Goal: Transaction & Acquisition: Purchase product/service

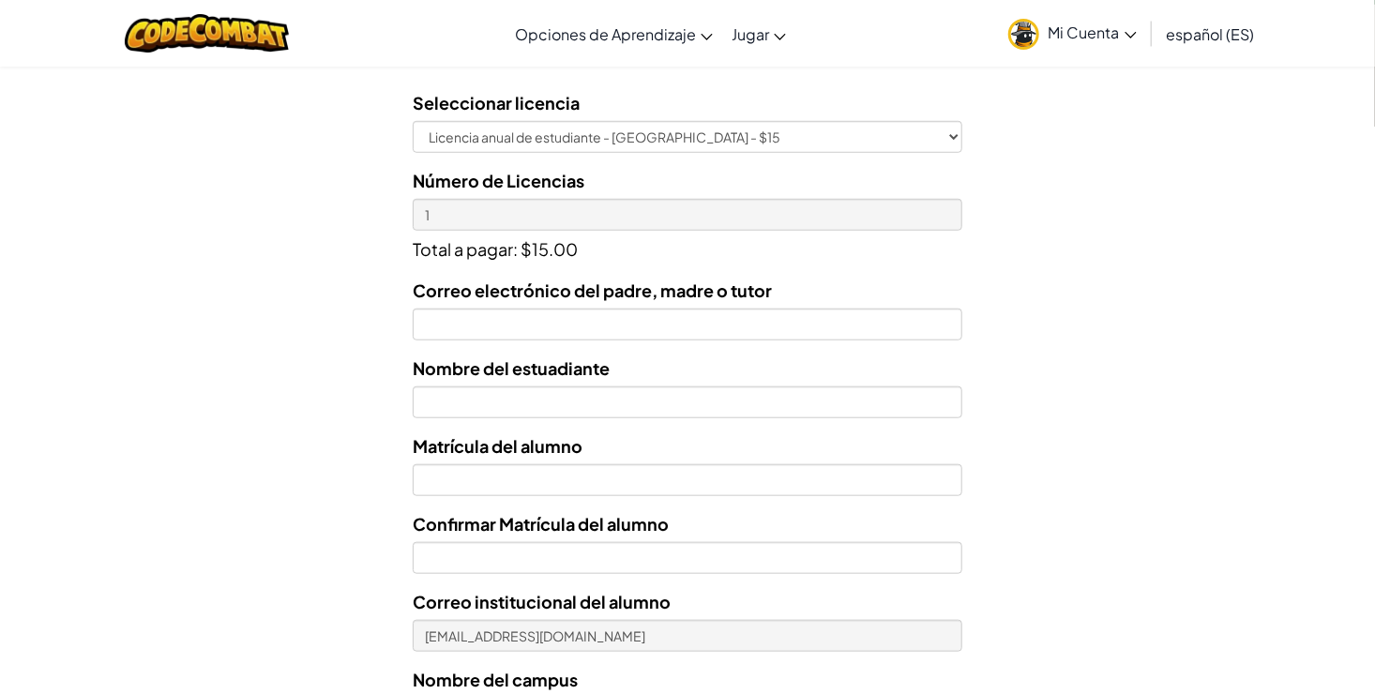
scroll to position [589, 0]
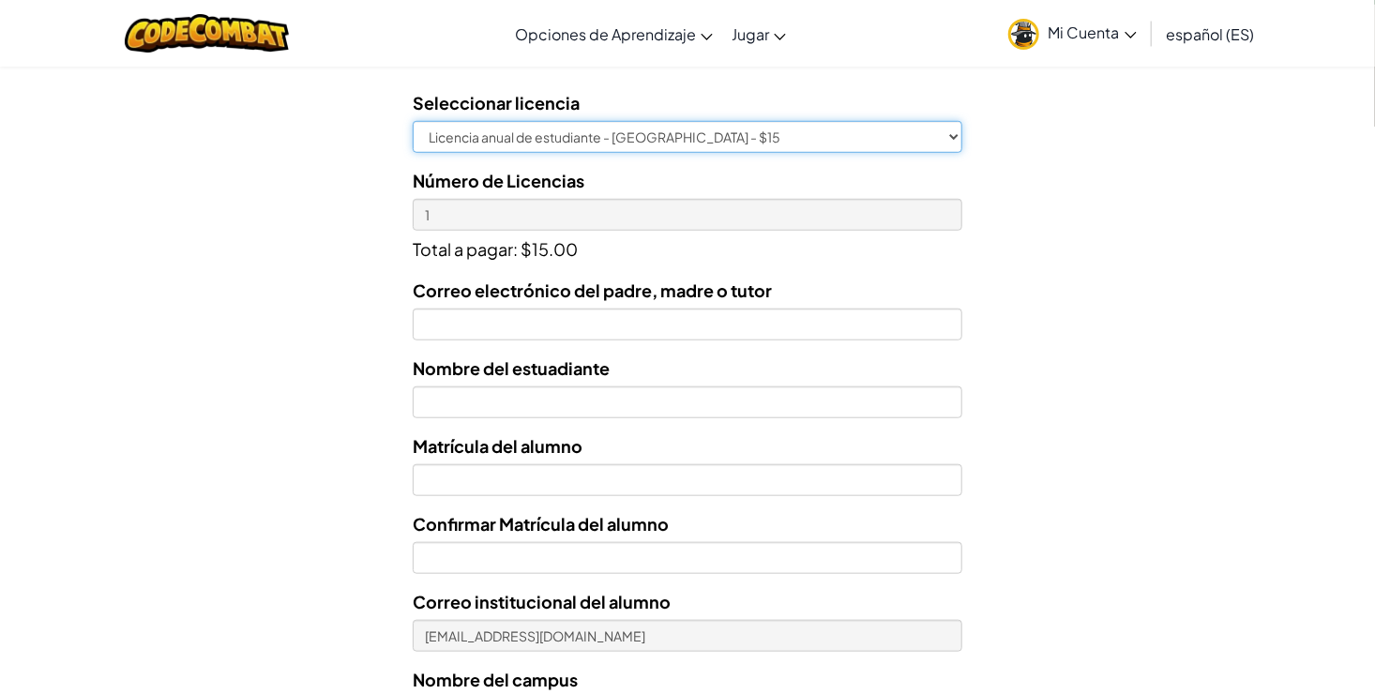
click at [639, 133] on select "Licencia anual de estudiante - Universidad Tecmilenio - $15" at bounding box center [688, 137] width 550 height 32
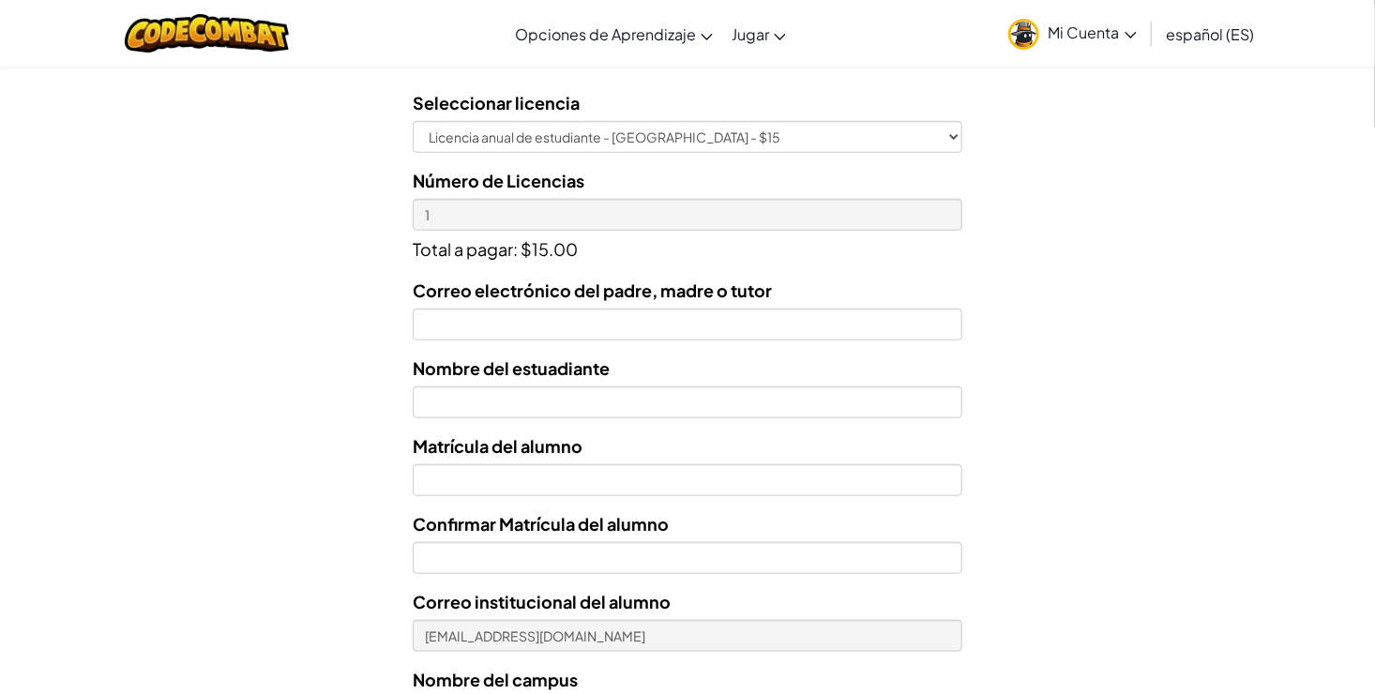
click at [321, 262] on form "Seleccionar licencia Licencia anual de estudiante - Universidad Tecmilenio - $1…" at bounding box center [481, 460] width 962 height 771
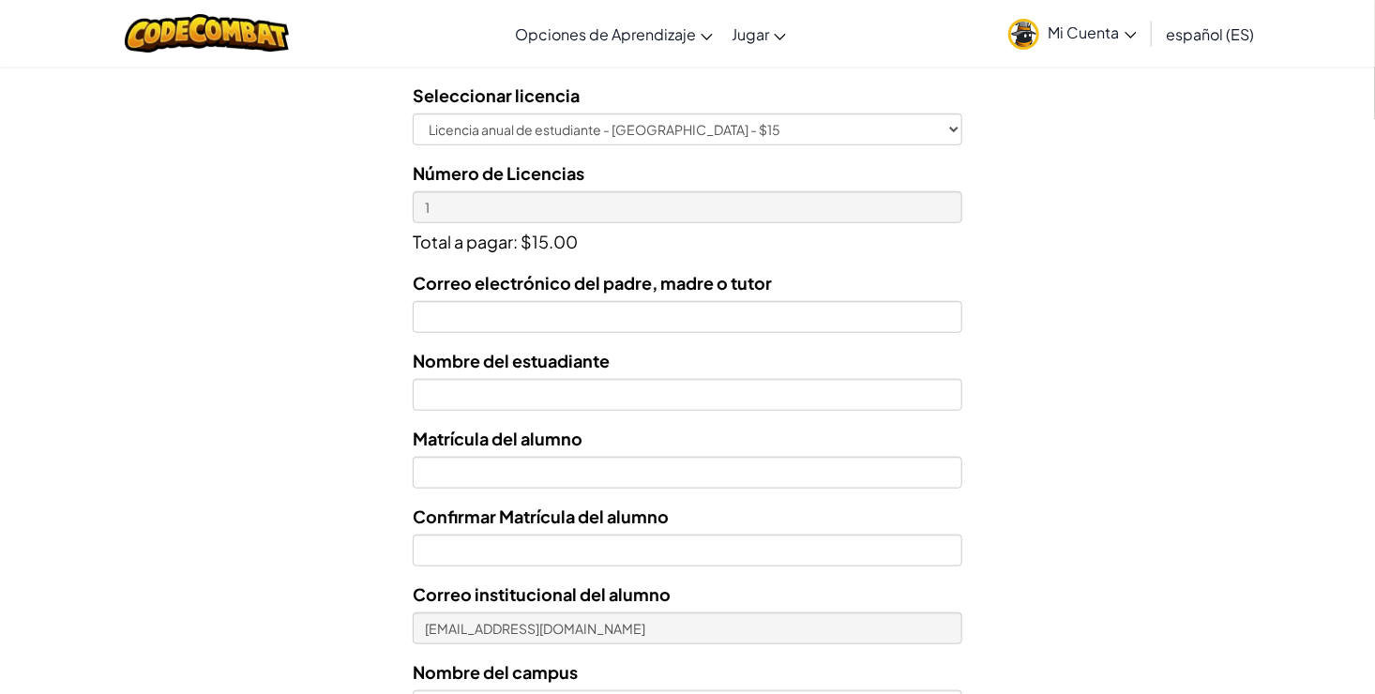
scroll to position [596, 0]
drag, startPoint x: 477, startPoint y: 416, endPoint x: 478, endPoint y: 391, distance: 25.3
click at [478, 391] on div "Correo electrónico del padre, madre o tutor Nombre del estuadiante Matrícula de…" at bounding box center [688, 525] width 550 height 512
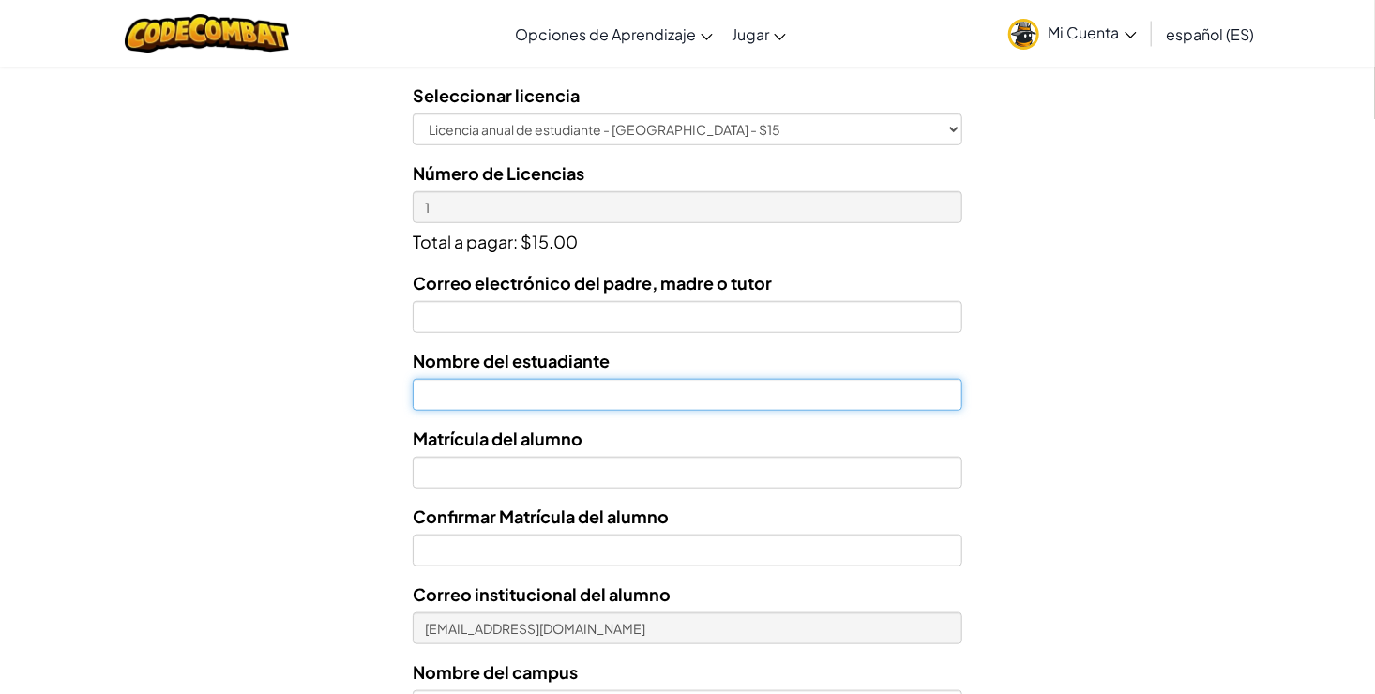
click at [478, 391] on input "text" at bounding box center [688, 395] width 550 height 32
type input "Karla Elena Màrquez Chaparro"
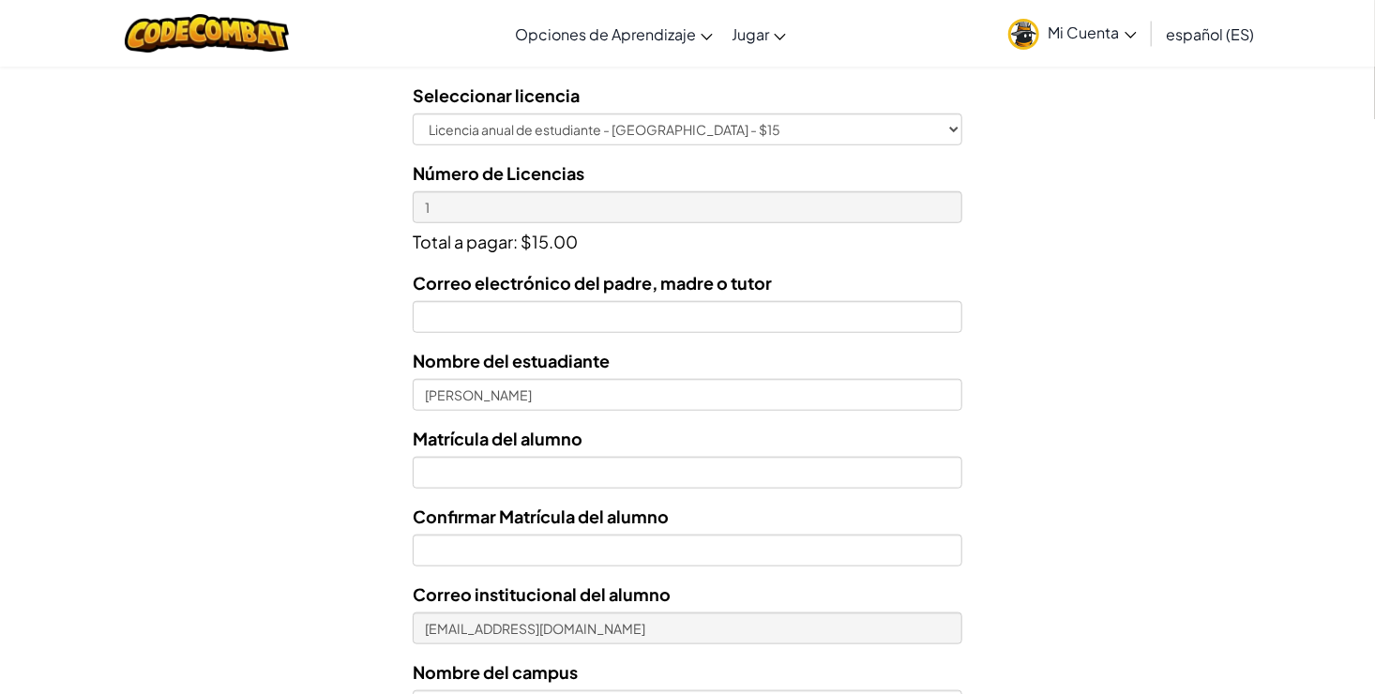
click at [234, 485] on form "Seleccionar licencia Licencia anual de estudiante - Universidad Tecmilenio - $1…" at bounding box center [481, 453] width 962 height 771
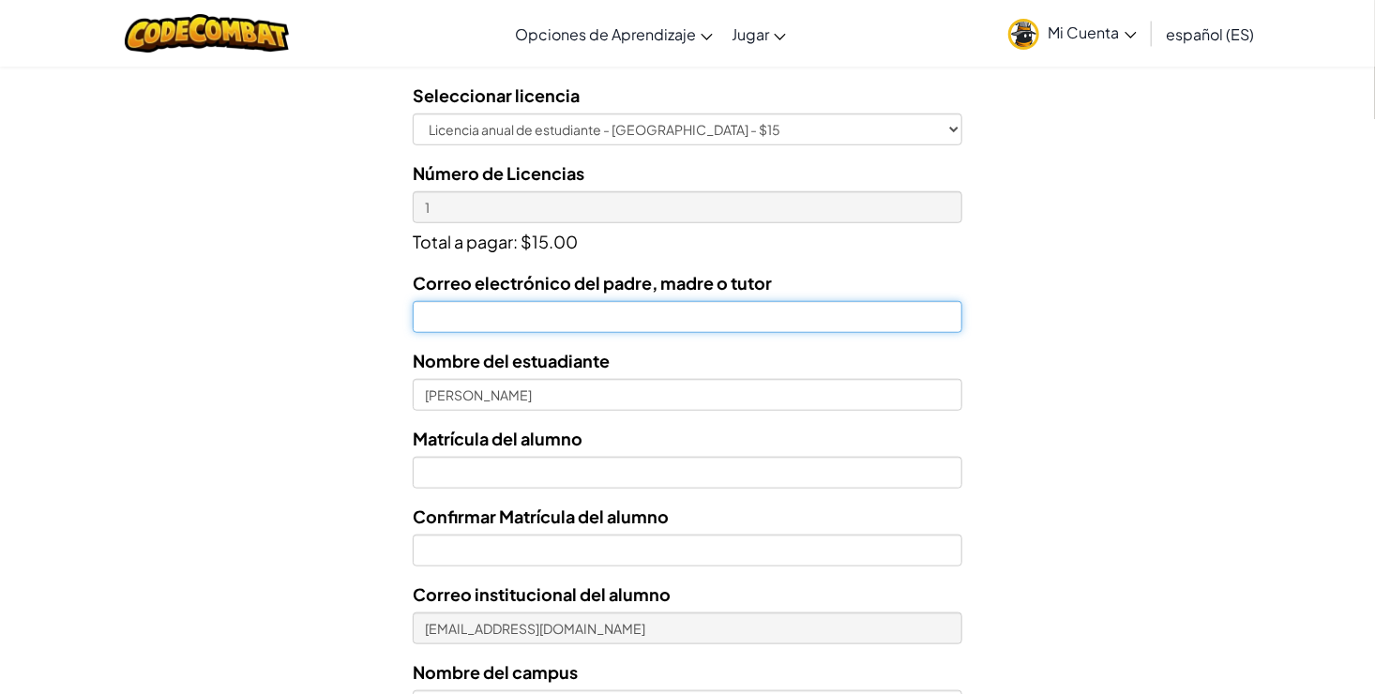
click at [461, 318] on input "Correo electrónico del padre, madre o tutor" at bounding box center [688, 317] width 550 height 32
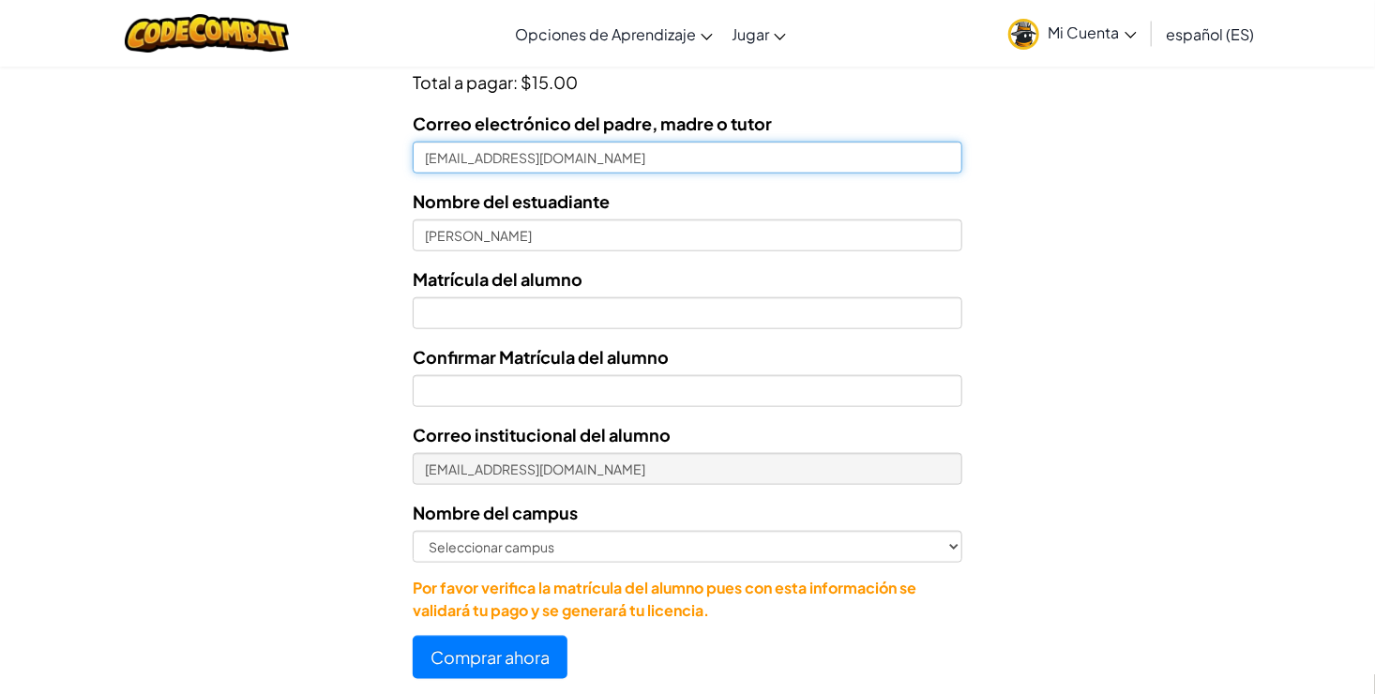
scroll to position [757, 0]
type input "luismansgto2@gmail.com"
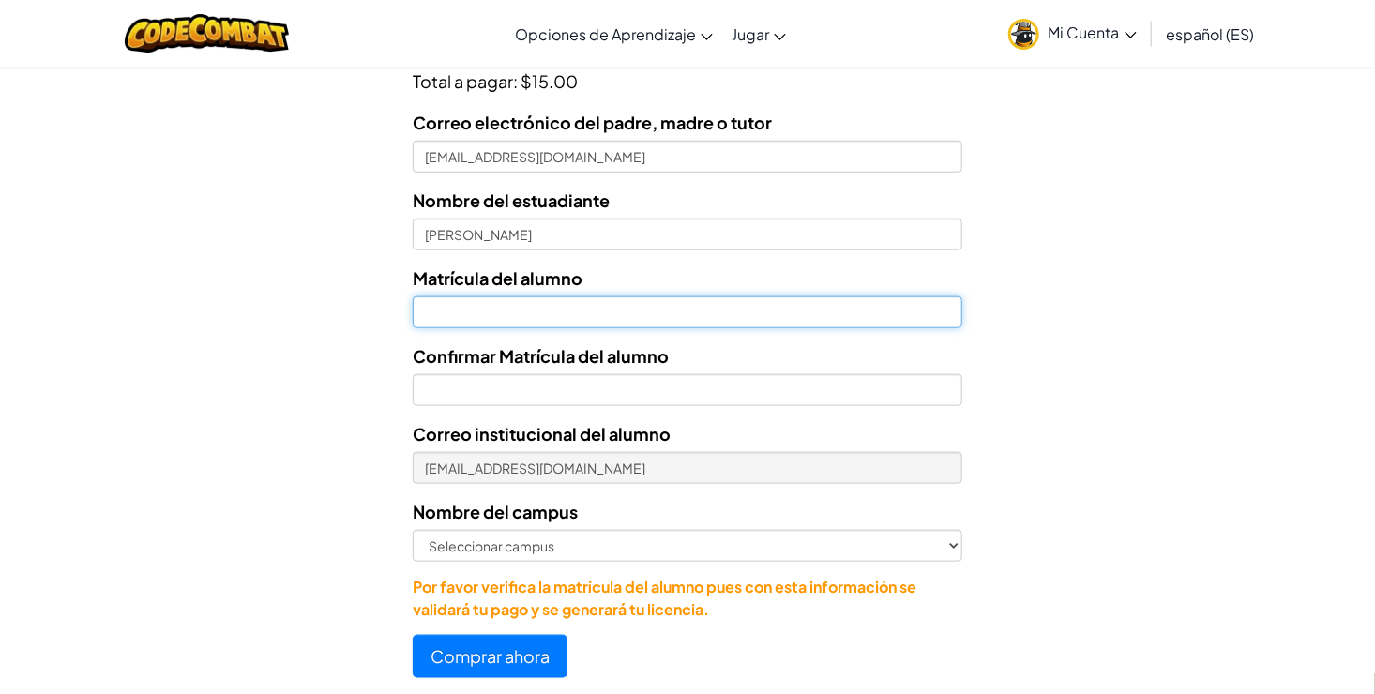
click at [459, 321] on input "Nombre del estuadiante" at bounding box center [688, 312] width 550 height 32
type input "07212644"
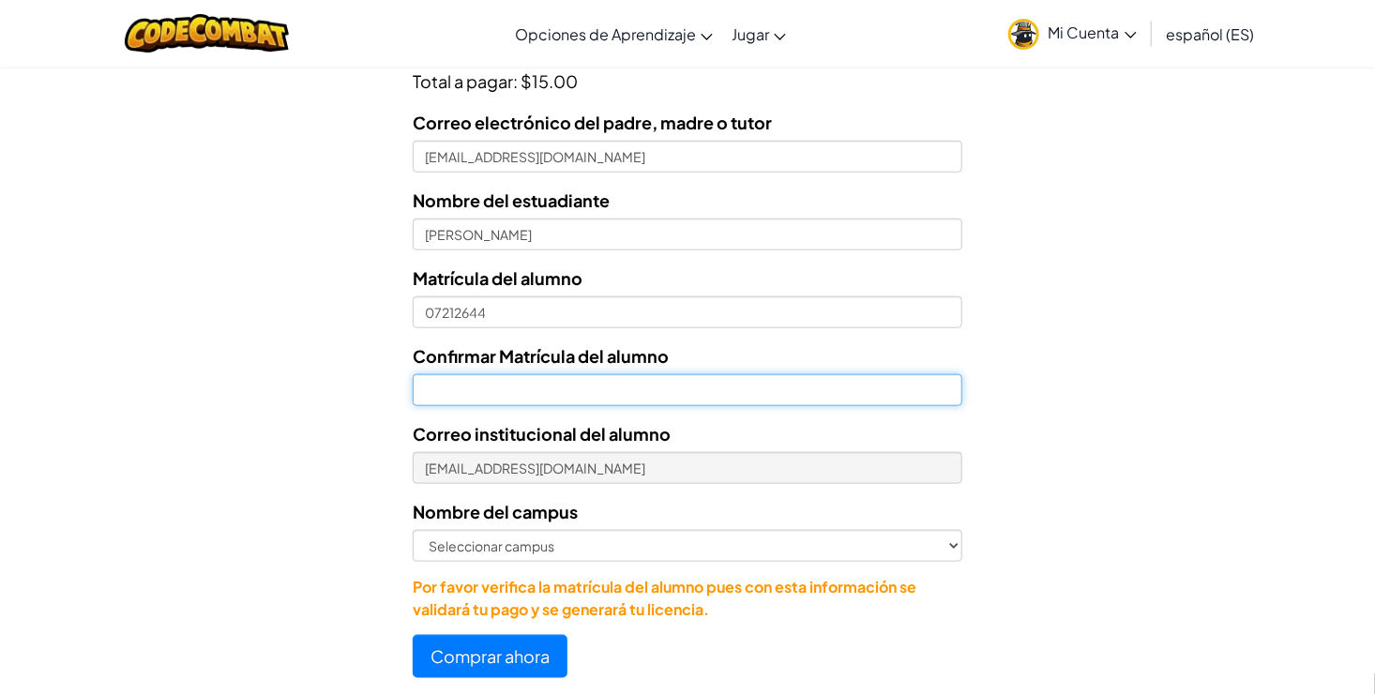
drag, startPoint x: 309, startPoint y: 397, endPoint x: 470, endPoint y: 394, distance: 161.3
click at [470, 394] on form "Seleccionar licencia Licencia anual de estudiante - Universidad Tecmilenio - $1…" at bounding box center [481, 292] width 962 height 771
click at [470, 394] on input "Confirmar Matrícula del alumno" at bounding box center [688, 390] width 550 height 32
type input "07212644"
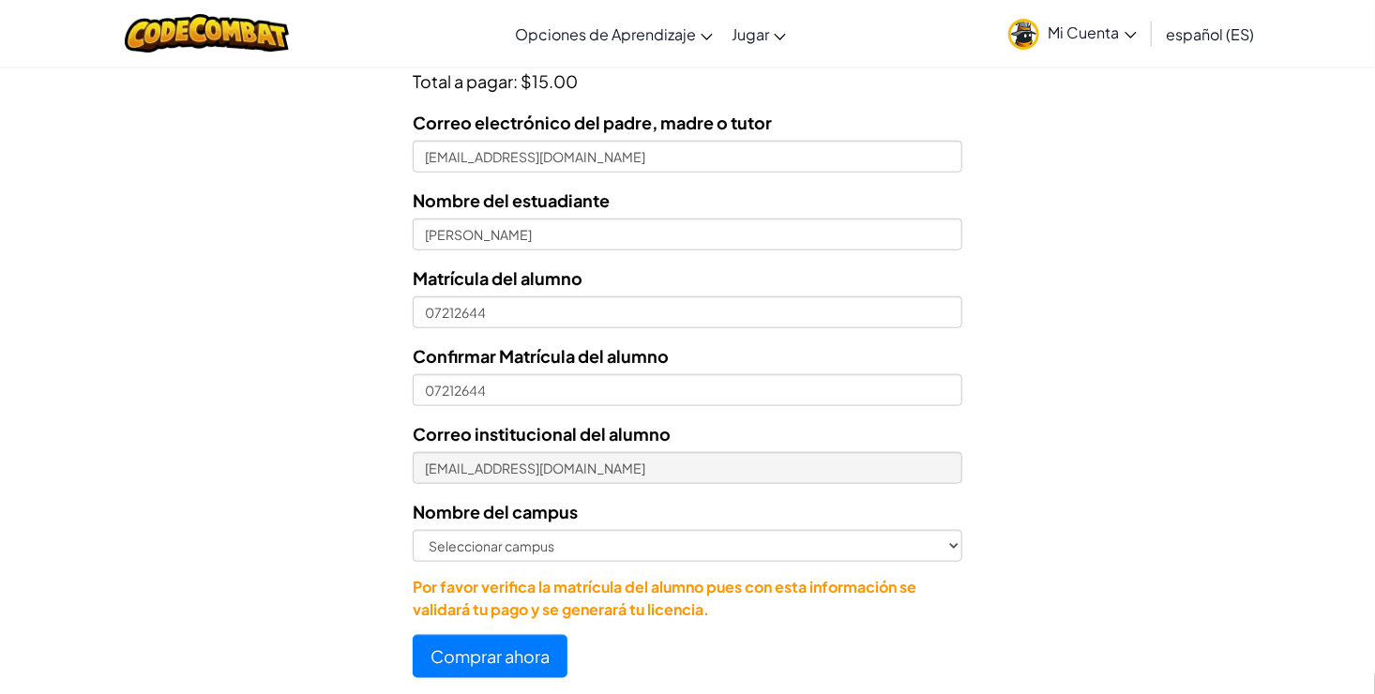
click at [257, 501] on form "Seleccionar licencia Licencia anual de estudiante - Universidad Tecmilenio - $1…" at bounding box center [481, 292] width 962 height 771
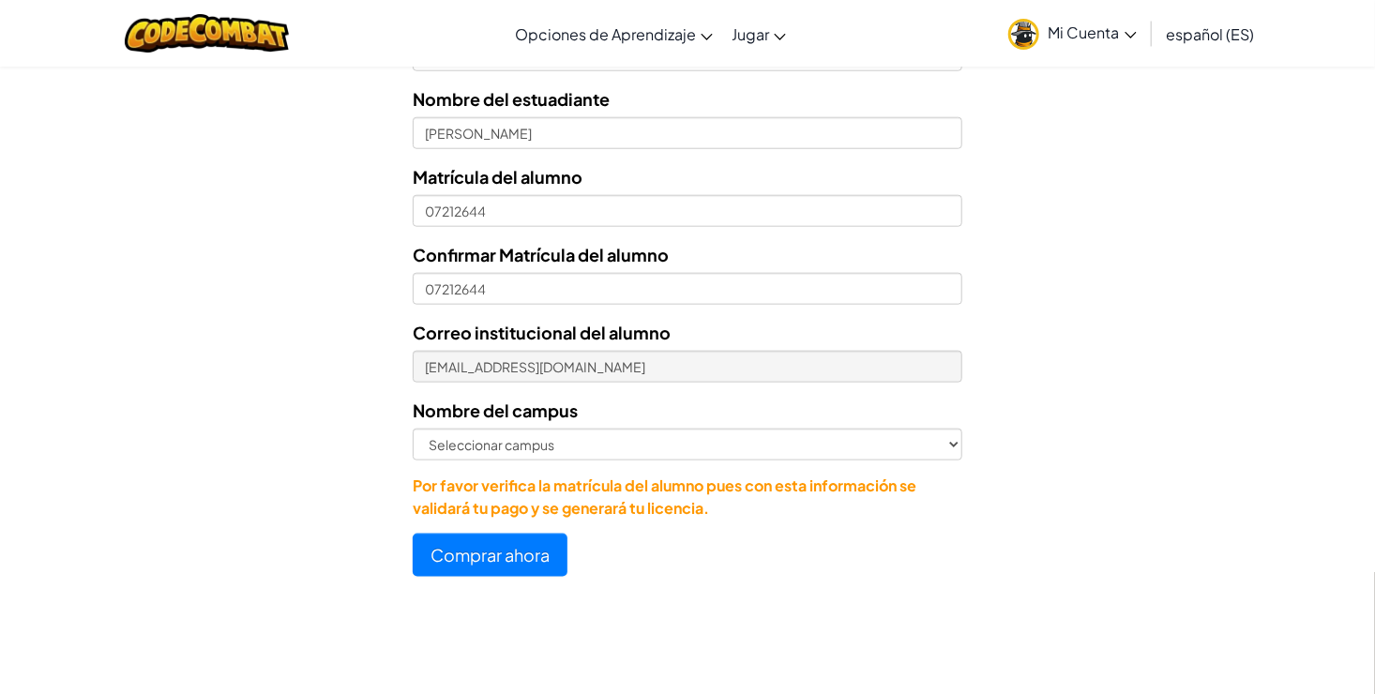
scroll to position [859, 0]
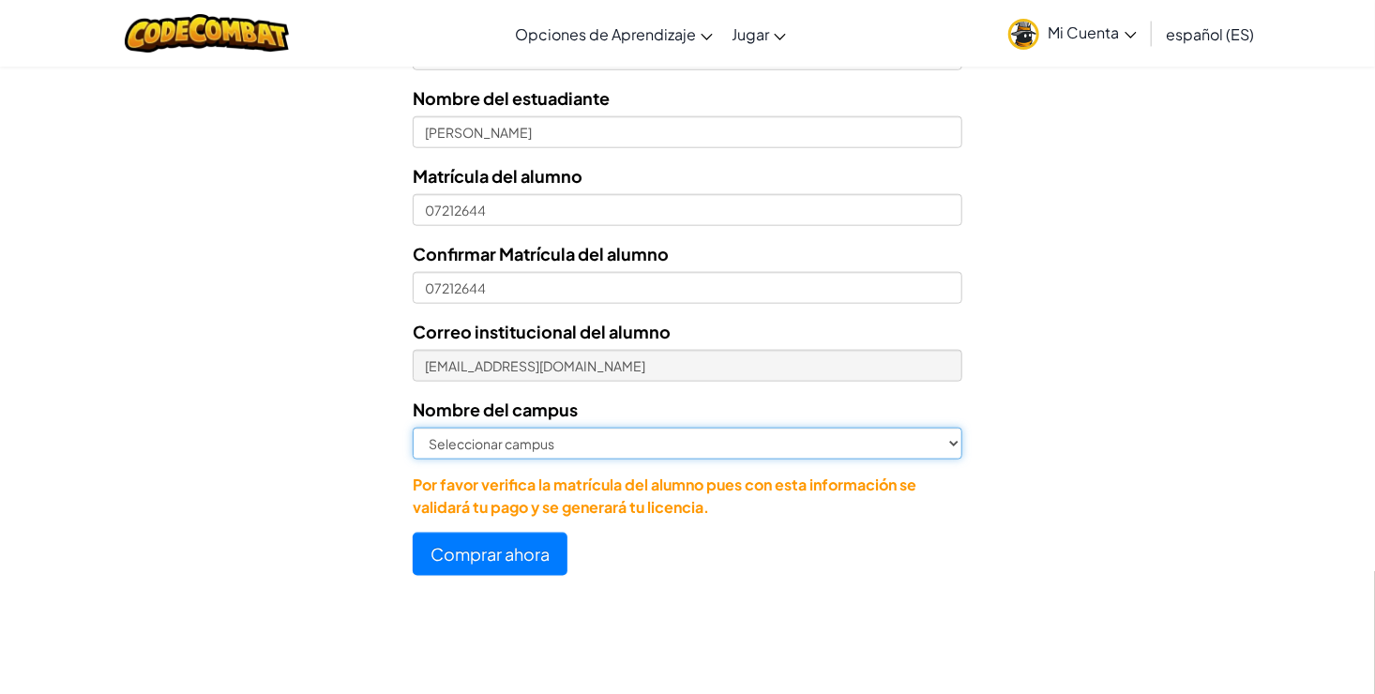
click at [481, 432] on select "Seleccionar campus Cancún Central Chihuahua Ciudad Juárez Ciudad Obregón Cuauti…" at bounding box center [688, 444] width 550 height 32
select select "Puebla"
click at [413, 428] on select "Seleccionar campus Cancún Central Chihuahua Ciudad Juárez Ciudad Obregón Cuauti…" at bounding box center [688, 444] width 550 height 32
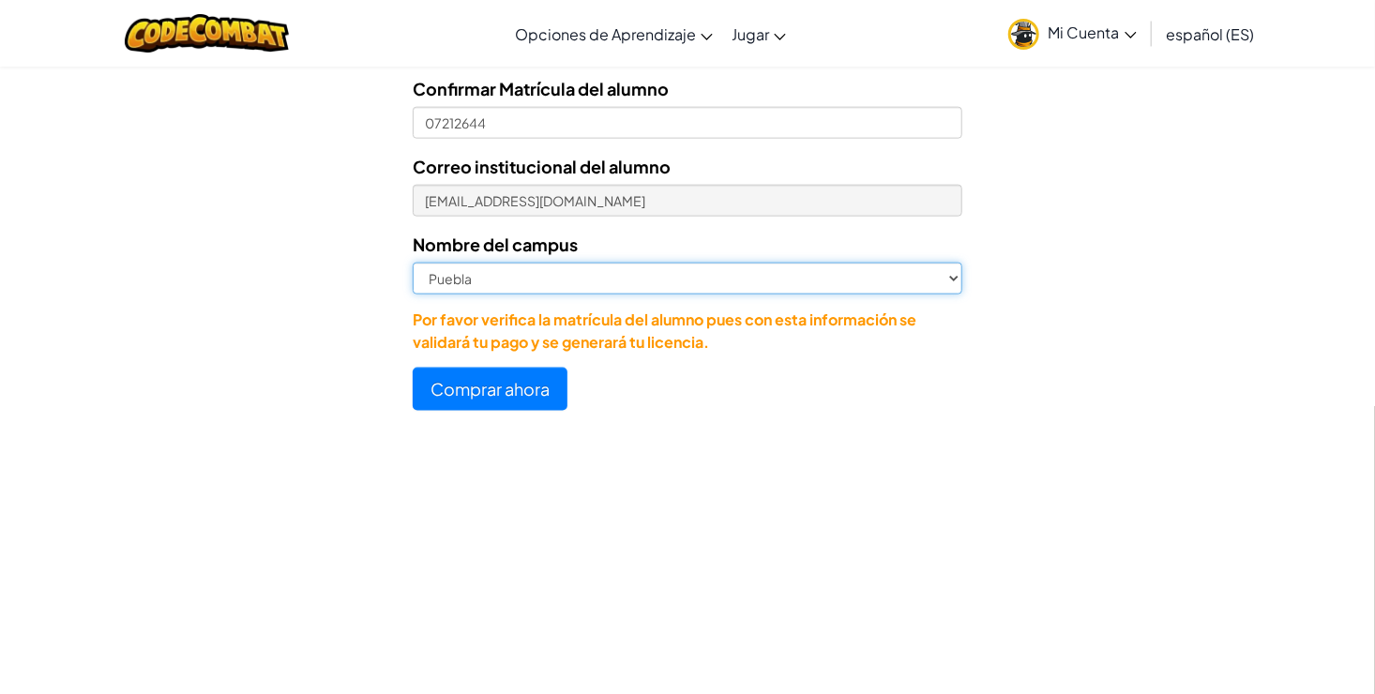
scroll to position [1009, 0]
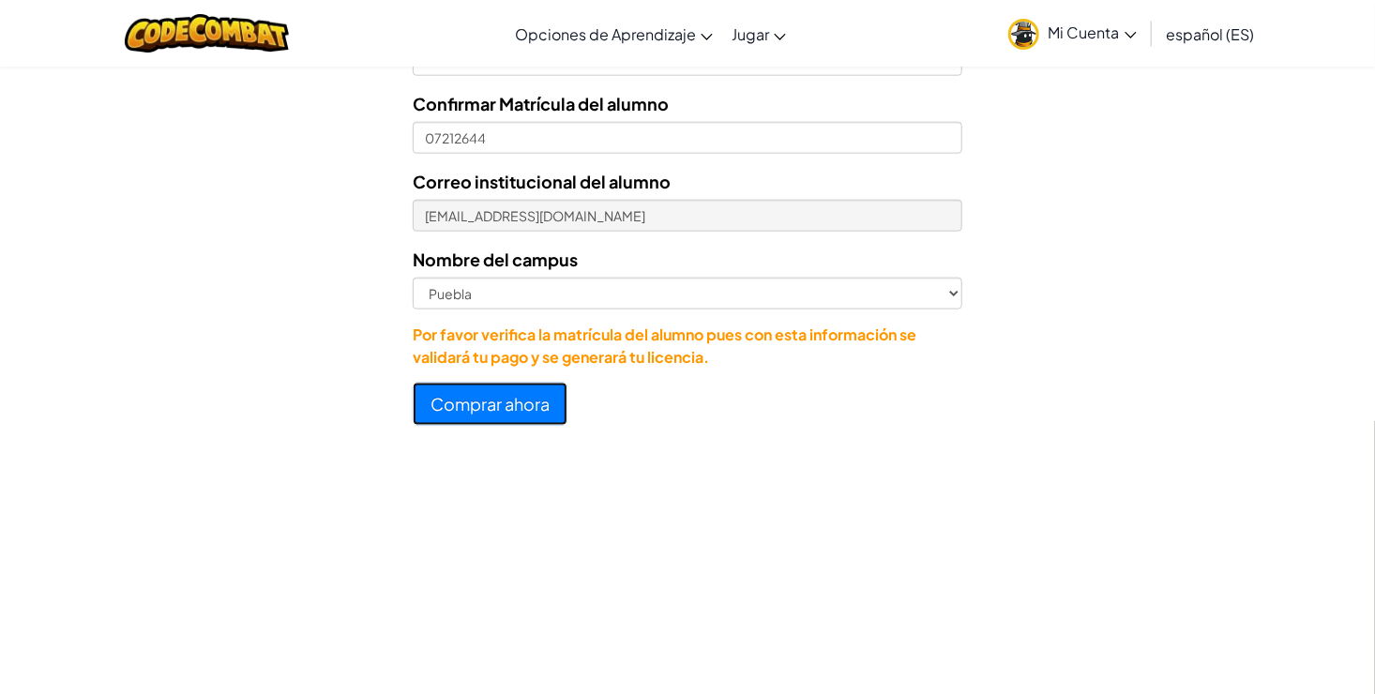
click at [436, 398] on button "Comprar ahora" at bounding box center [490, 404] width 155 height 43
